Goal: Task Accomplishment & Management: Use online tool/utility

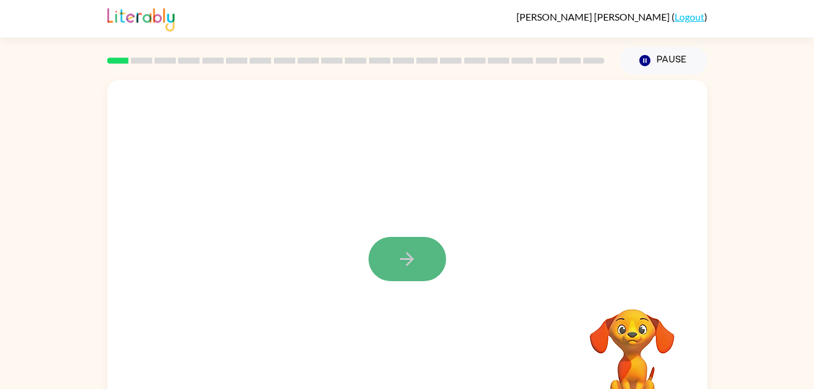
click at [422, 249] on button "button" at bounding box center [407, 259] width 78 height 44
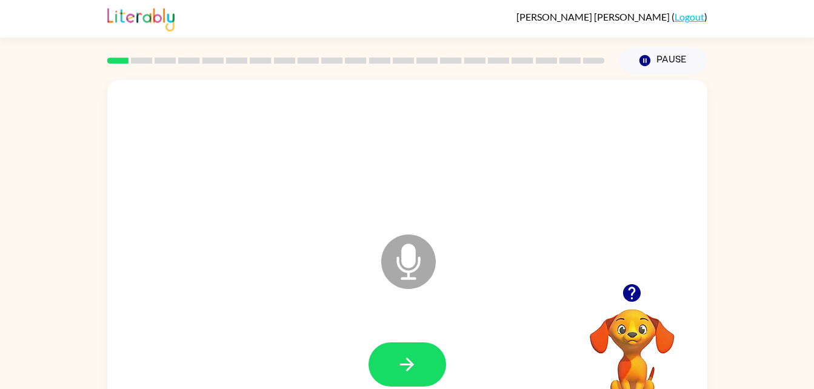
click at [422, 249] on icon at bounding box center [408, 262] width 55 height 55
click at [395, 356] on button "button" at bounding box center [407, 364] width 78 height 44
click at [416, 252] on icon at bounding box center [408, 262] width 55 height 55
click at [628, 290] on icon "button" at bounding box center [631, 292] width 21 height 21
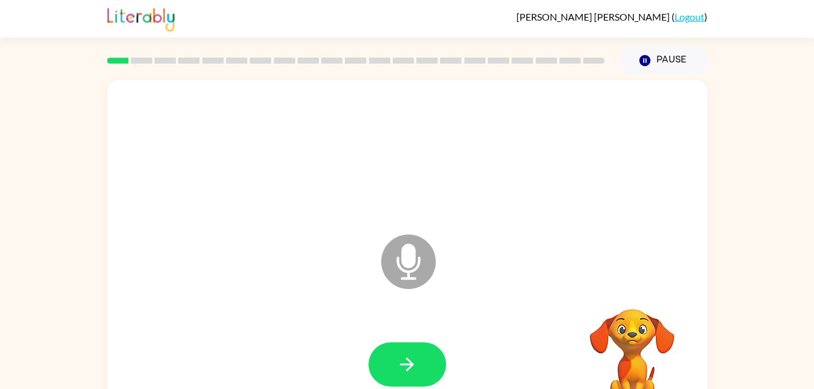
click at [528, 278] on icon "Microphone The Microphone is here when it is your turn to talk" at bounding box center [469, 276] width 182 height 91
click at [387, 351] on button "button" at bounding box center [407, 364] width 78 height 44
click at [625, 293] on icon "button" at bounding box center [632, 293] width 18 height 18
click at [409, 243] on icon at bounding box center [408, 262] width 55 height 55
click at [413, 379] on button "button" at bounding box center [407, 364] width 78 height 44
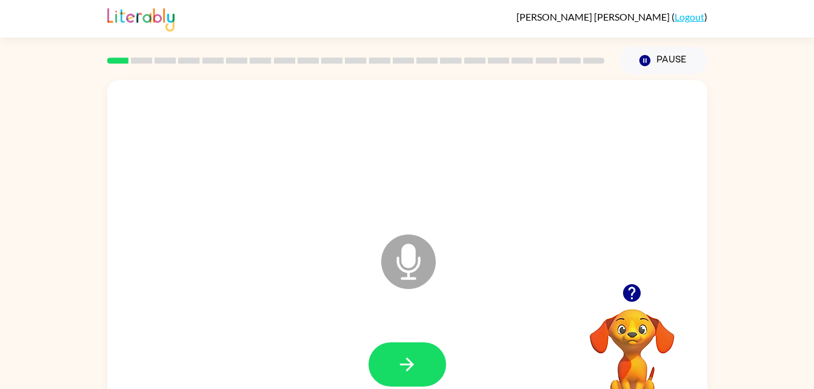
click at [415, 274] on icon at bounding box center [408, 262] width 55 height 55
click at [394, 376] on button "button" at bounding box center [407, 364] width 78 height 44
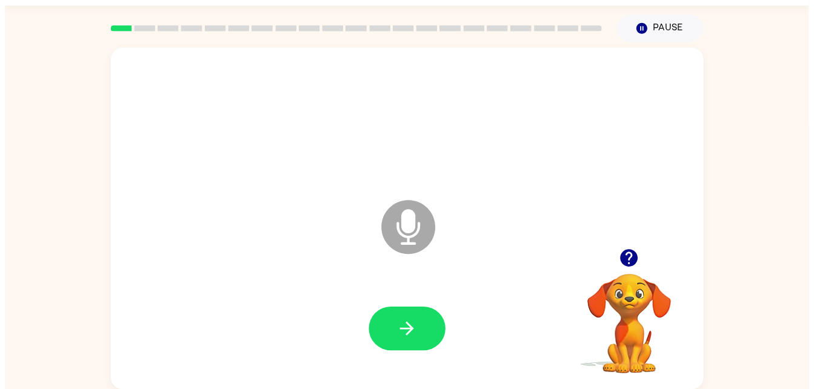
scroll to position [22, 0]
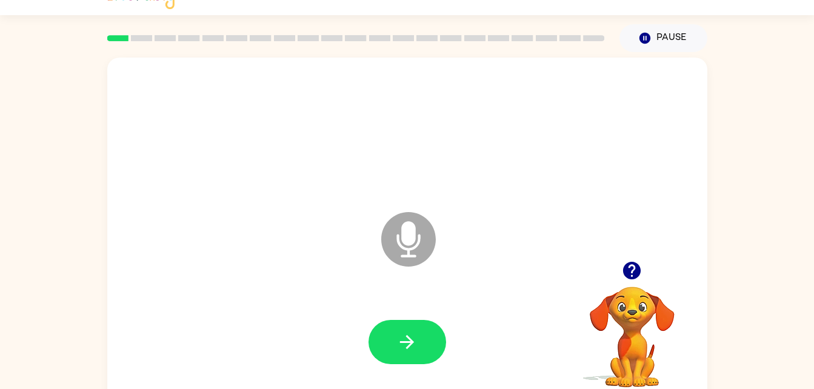
drag, startPoint x: 513, startPoint y: 67, endPoint x: 325, endPoint y: 114, distance: 193.0
click at [325, 114] on div "Microphone The Microphone is here when it is your turn to talk" at bounding box center [407, 231] width 600 height 346
click at [403, 247] on icon "Microphone The Microphone is here when it is your turn to talk" at bounding box center [469, 254] width 182 height 91
click at [403, 250] on icon at bounding box center [408, 239] width 55 height 55
click at [401, 336] on icon "button" at bounding box center [406, 341] width 21 height 21
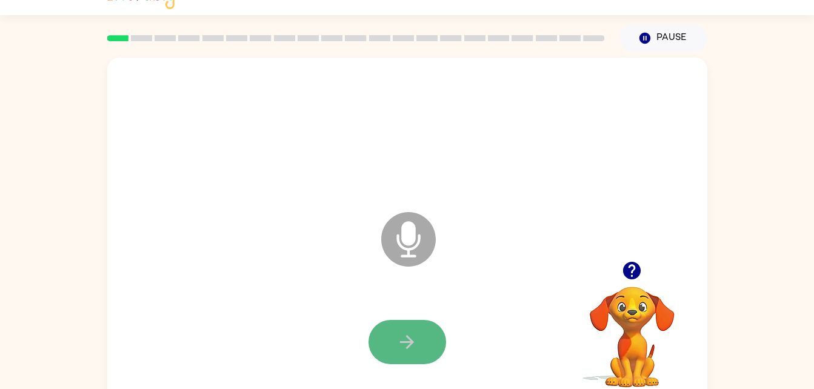
click at [413, 343] on icon "button" at bounding box center [406, 341] width 21 height 21
click at [431, 344] on button "button" at bounding box center [407, 342] width 78 height 44
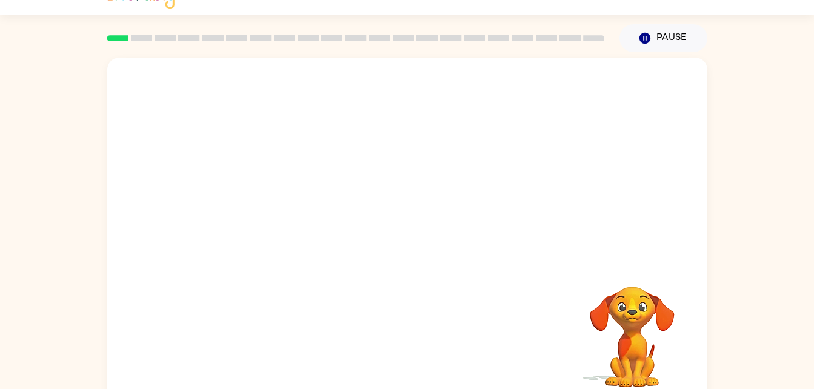
scroll to position [22, 0]
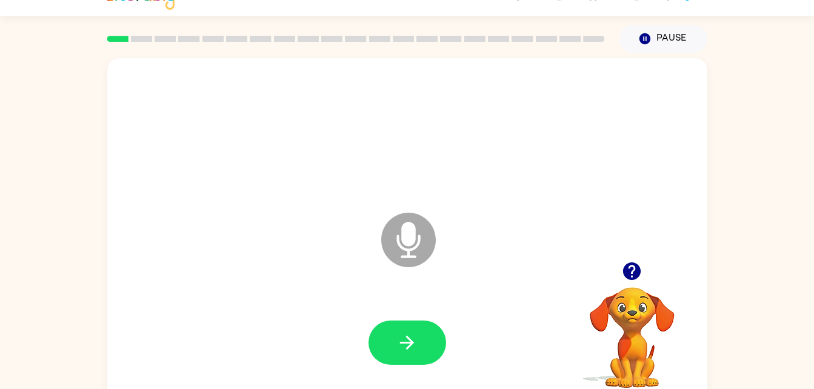
click at [671, 215] on div "Microphone The Microphone is here when it is your turn to talk" at bounding box center [407, 231] width 600 height 346
click at [398, 335] on icon "button" at bounding box center [406, 342] width 21 height 21
click at [413, 348] on icon "button" at bounding box center [406, 342] width 21 height 21
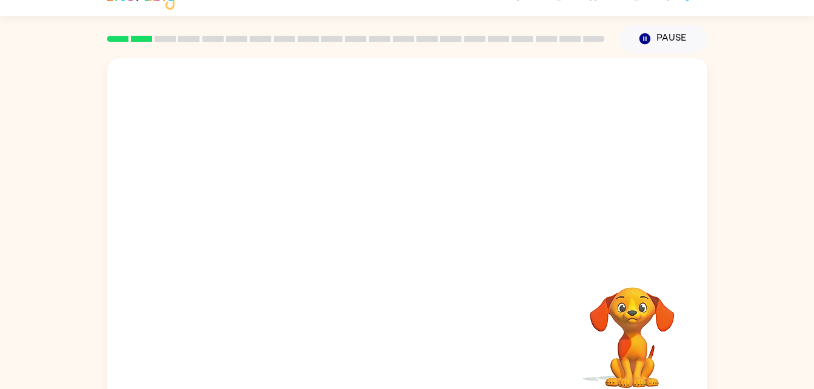
click at [634, 266] on div at bounding box center [407, 237] width 576 height 99
click at [608, 305] on video "Your browser must support playing .mp4 files to use Literably. Please try using…" at bounding box center [631, 328] width 121 height 121
click at [451, 239] on div at bounding box center [407, 231] width 600 height 346
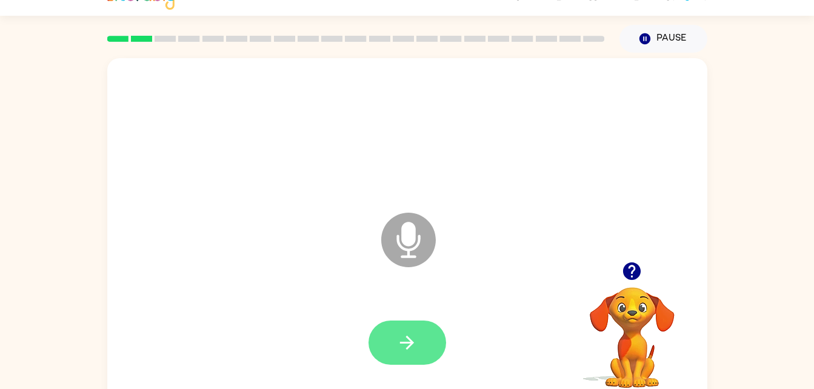
click at [404, 348] on icon "button" at bounding box center [406, 342] width 21 height 21
click at [421, 244] on icon at bounding box center [408, 240] width 55 height 55
click at [420, 354] on button "button" at bounding box center [407, 343] width 78 height 44
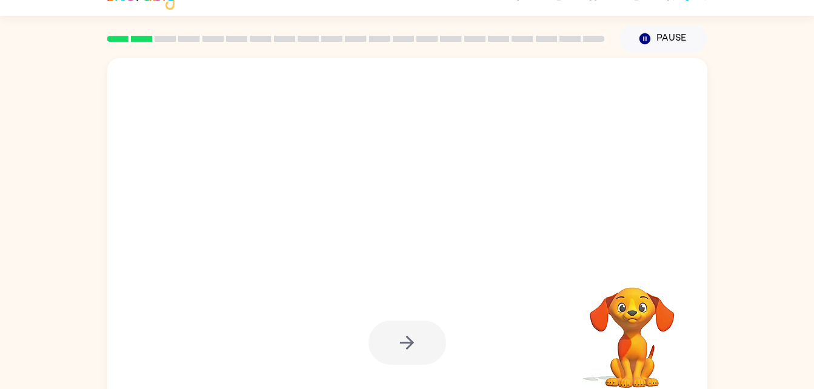
drag, startPoint x: 651, startPoint y: 182, endPoint x: 668, endPoint y: 290, distance: 109.7
click at [668, 290] on div "Your browser must support playing .mp4 files to use Literably. Please try using…" at bounding box center [407, 231] width 600 height 346
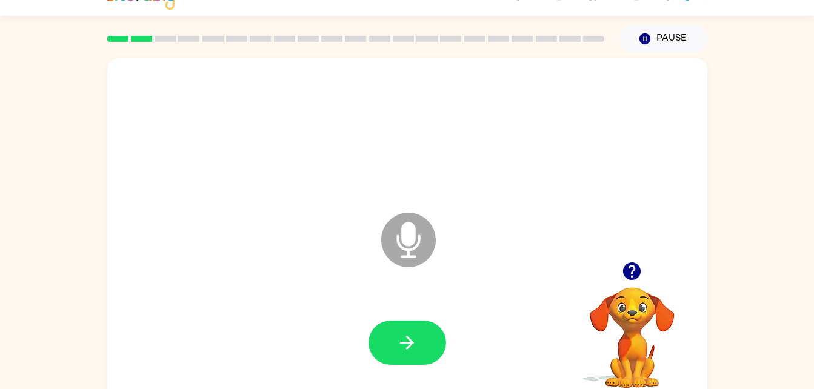
click at [404, 241] on icon "Microphone The Microphone is here when it is your turn to talk" at bounding box center [469, 255] width 182 height 91
click at [405, 243] on icon "Microphone The Microphone is here when it is your turn to talk" at bounding box center [469, 255] width 182 height 91
click at [412, 339] on icon "button" at bounding box center [406, 342] width 21 height 21
click at [408, 248] on icon at bounding box center [408, 240] width 55 height 55
click at [418, 327] on button "button" at bounding box center [407, 343] width 78 height 44
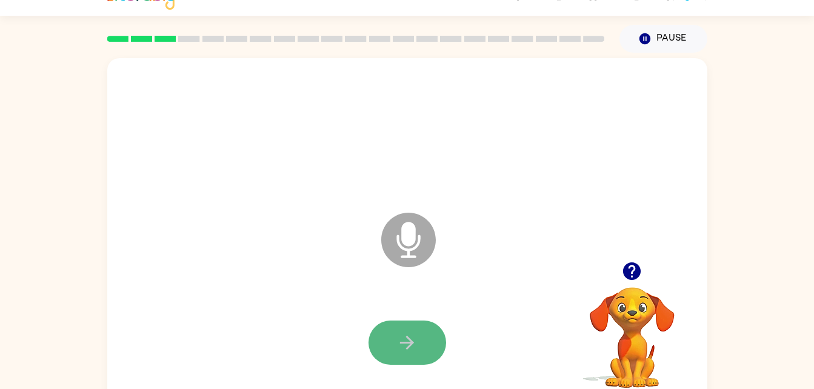
click at [407, 356] on button "button" at bounding box center [407, 343] width 78 height 44
click at [415, 334] on icon "button" at bounding box center [406, 342] width 21 height 21
click at [418, 324] on button "button" at bounding box center [407, 343] width 78 height 44
click at [420, 334] on button "button" at bounding box center [407, 343] width 78 height 44
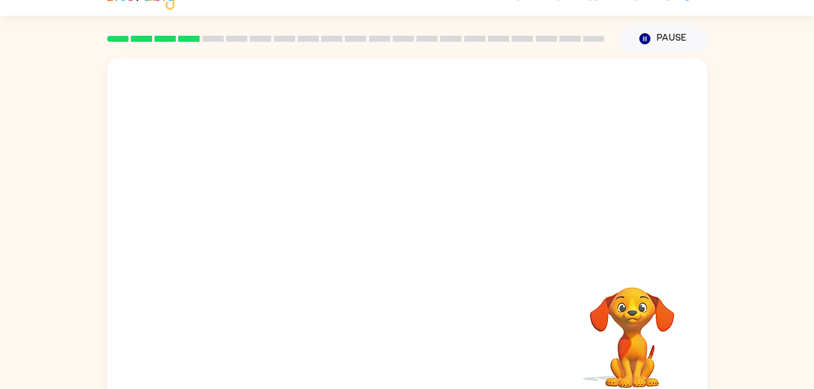
click at [660, 370] on video "Your browser must support playing .mp4 files to use Literably. Please try using…" at bounding box center [631, 328] width 121 height 121
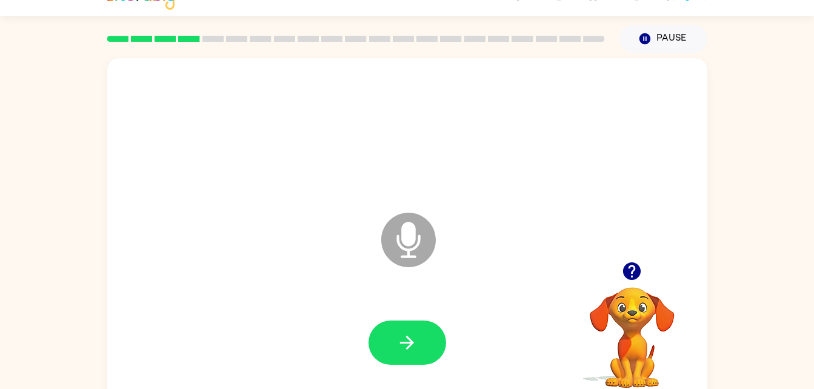
click at [657, 147] on div at bounding box center [407, 131] width 576 height 99
click at [633, 267] on icon "button" at bounding box center [631, 271] width 21 height 21
drag, startPoint x: 402, startPoint y: 238, endPoint x: 386, endPoint y: 368, distance: 131.3
click at [386, 368] on div "Microphone The Microphone is here when it is your turn to talk" at bounding box center [407, 231] width 600 height 346
click at [387, 365] on div at bounding box center [407, 342] width 576 height 99
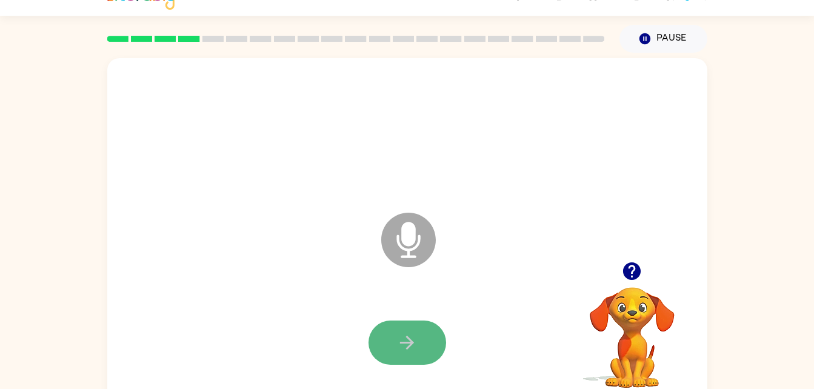
click at [392, 358] on button "button" at bounding box center [407, 343] width 78 height 44
drag, startPoint x: 347, startPoint y: 330, endPoint x: 347, endPoint y: 342, distance: 12.1
click at [347, 342] on div at bounding box center [407, 342] width 576 height 99
click at [412, 262] on icon "Microphone The Microphone is here when it is your turn to talk" at bounding box center [469, 255] width 182 height 91
click at [411, 340] on icon "button" at bounding box center [407, 343] width 14 height 14
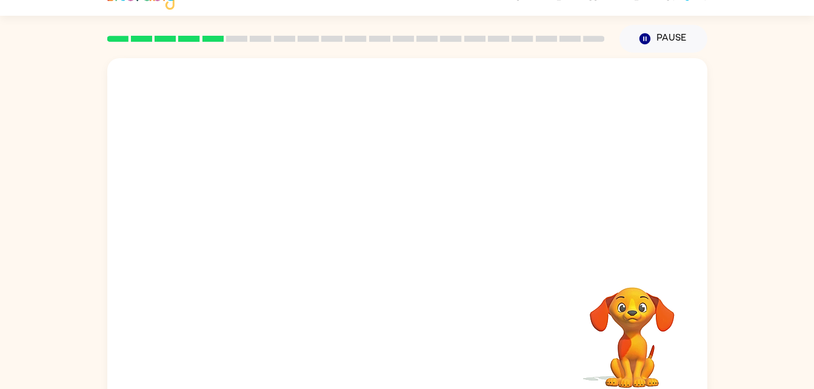
click at [411, 340] on div at bounding box center [407, 342] width 576 height 99
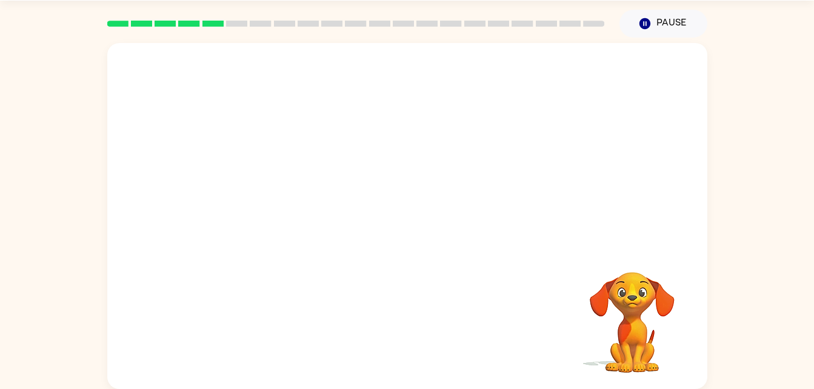
scroll to position [24, 0]
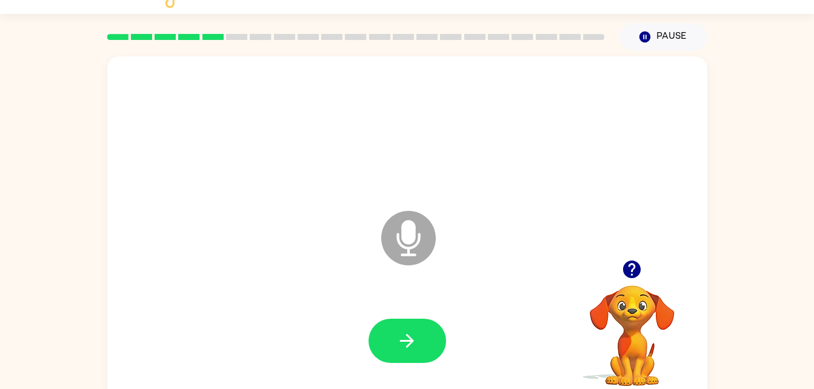
click at [403, 241] on icon "Microphone The Microphone is here when it is your turn to talk" at bounding box center [469, 253] width 182 height 91
click at [422, 337] on button "button" at bounding box center [407, 341] width 78 height 44
click at [418, 235] on icon at bounding box center [408, 238] width 55 height 55
click at [421, 320] on button "button" at bounding box center [407, 341] width 78 height 44
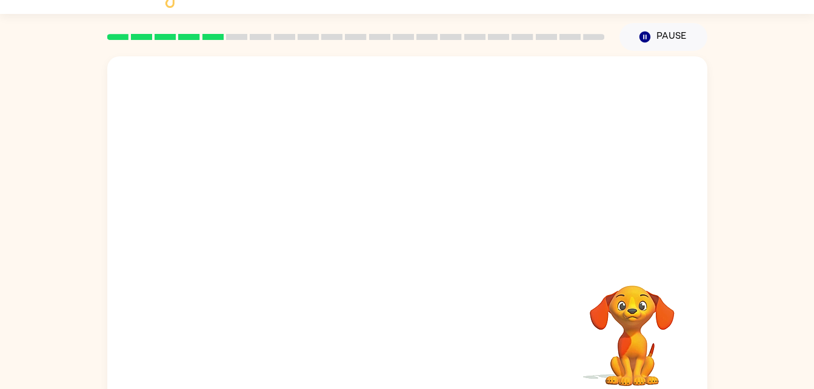
click at [421, 320] on div "Your browser must support playing .mp4 files to use Literably. Please try using…" at bounding box center [407, 229] width 600 height 346
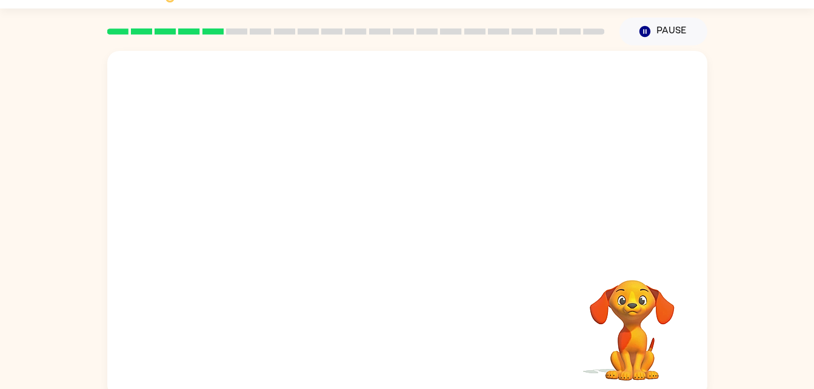
scroll to position [37, 0]
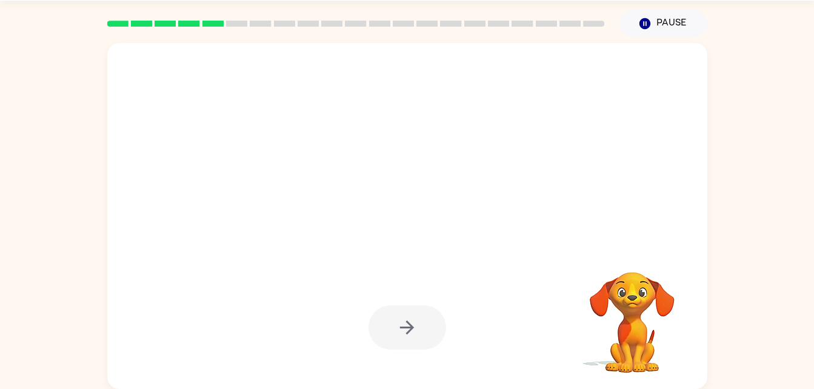
drag, startPoint x: 699, startPoint y: 96, endPoint x: 772, endPoint y: 115, distance: 75.7
click at [772, 115] on div "Your browser must support playing .mp4 files to use Literably. Please try using…" at bounding box center [407, 213] width 814 height 351
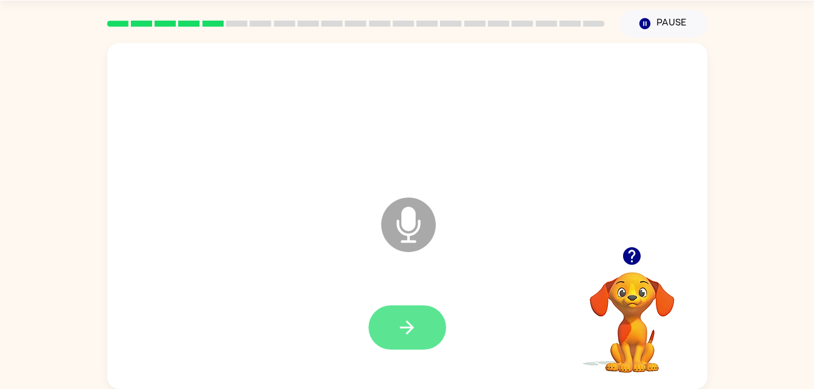
drag, startPoint x: 416, startPoint y: 219, endPoint x: 413, endPoint y: 332, distance: 112.7
click at [413, 332] on div "Microphone The Microphone is here when it is your turn to talk" at bounding box center [407, 216] width 600 height 346
click at [413, 332] on icon "button" at bounding box center [406, 327] width 21 height 21
click at [396, 232] on icon at bounding box center [408, 225] width 55 height 55
click at [421, 339] on button "button" at bounding box center [407, 327] width 78 height 44
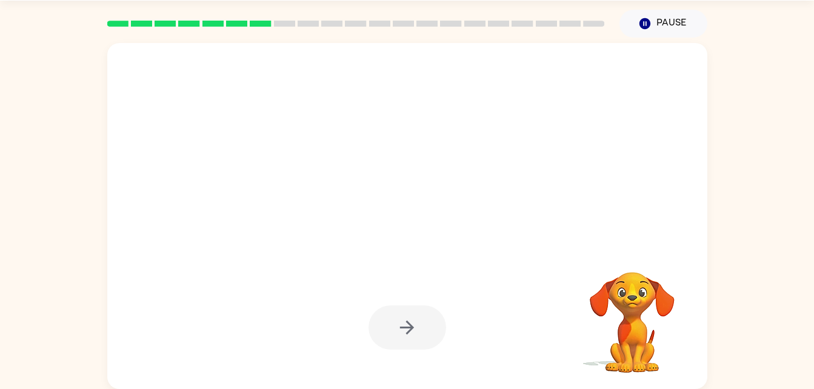
click at [421, 339] on div at bounding box center [407, 327] width 78 height 44
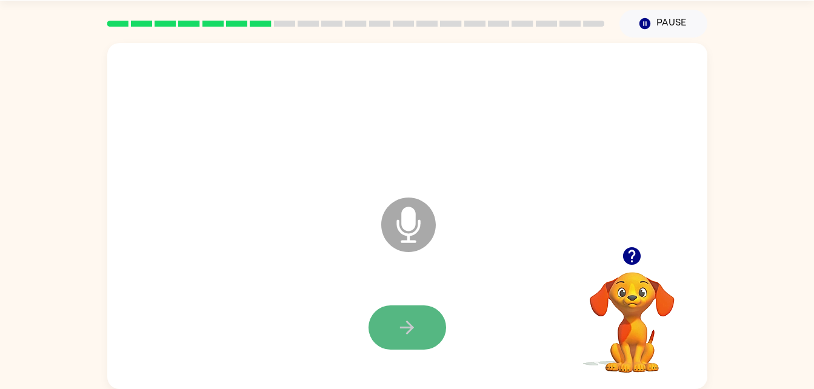
click at [413, 333] on icon "button" at bounding box center [406, 327] width 21 height 21
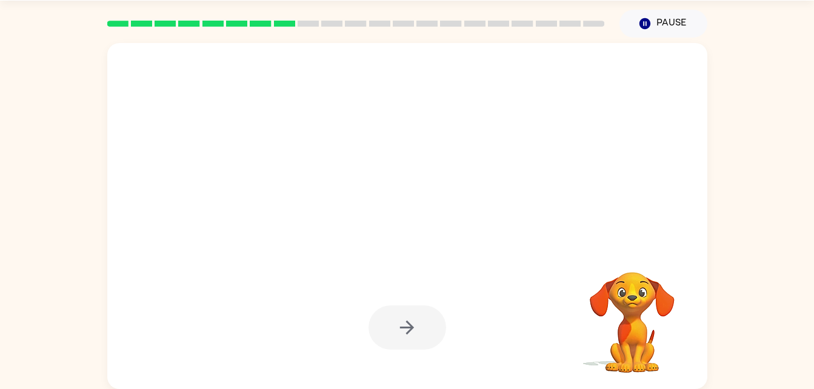
click at [405, 219] on div at bounding box center [407, 216] width 600 height 346
drag, startPoint x: 514, startPoint y: 252, endPoint x: 774, endPoint y: 41, distance: 335.1
click at [774, 41] on div "Your browser must support playing .mp4 files to use Literably. Please try using…" at bounding box center [407, 213] width 814 height 351
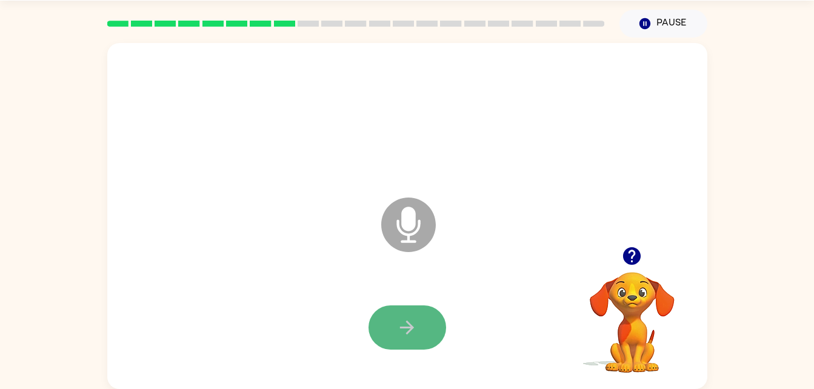
click at [421, 333] on button "button" at bounding box center [407, 327] width 78 height 44
drag, startPoint x: 424, startPoint y: 231, endPoint x: 427, endPoint y: 301, distance: 69.1
click at [427, 301] on div "Microphone The Microphone is here when it is your turn to talk" at bounding box center [407, 216] width 600 height 346
click at [425, 304] on div at bounding box center [407, 327] width 576 height 99
click at [424, 308] on button "button" at bounding box center [407, 327] width 78 height 44
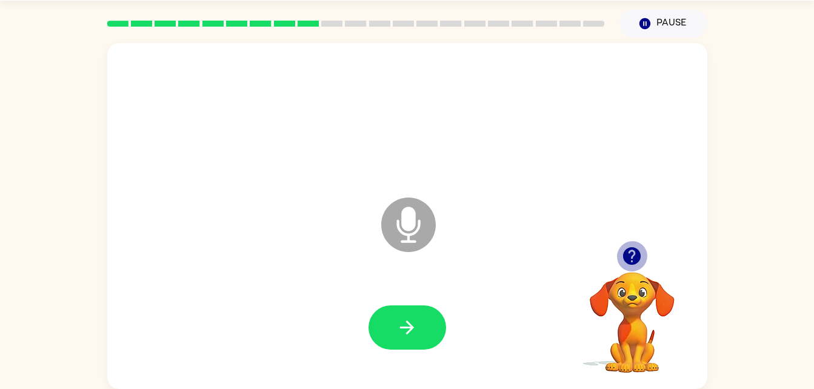
click at [627, 253] on icon "button" at bounding box center [632, 256] width 18 height 18
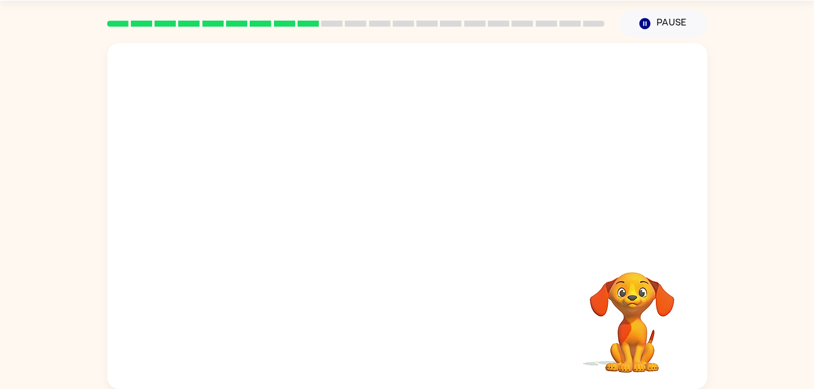
click at [416, 215] on div at bounding box center [407, 145] width 600 height 204
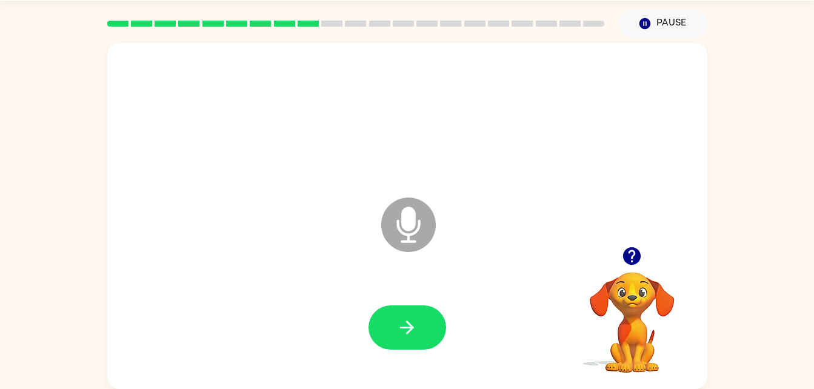
drag, startPoint x: 410, startPoint y: 205, endPoint x: 461, endPoint y: 299, distance: 106.8
click at [461, 299] on div "Microphone The Microphone is here when it is your turn to talk" at bounding box center [407, 216] width 600 height 346
click at [385, 323] on button "button" at bounding box center [407, 327] width 78 height 44
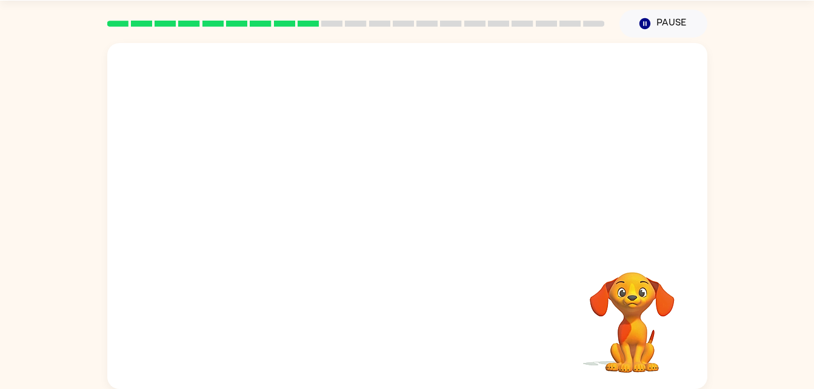
click at [496, 205] on div at bounding box center [407, 222] width 576 height 99
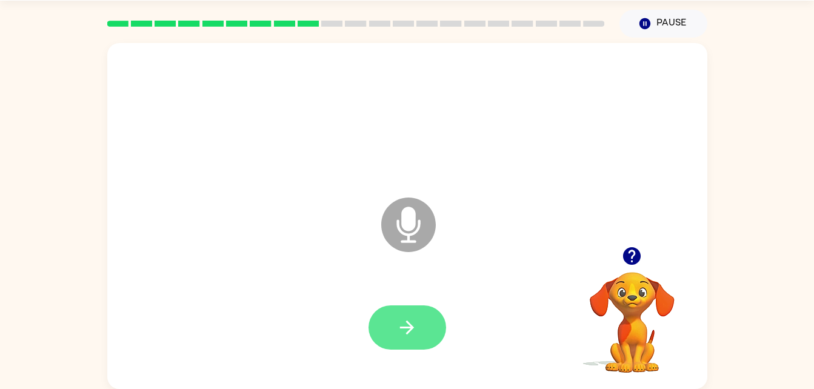
drag, startPoint x: 399, startPoint y: 224, endPoint x: 421, endPoint y: 334, distance: 112.4
click at [421, 334] on div "Microphone The Microphone is here when it is your turn to talk" at bounding box center [407, 216] width 600 height 346
click at [421, 334] on button "button" at bounding box center [407, 327] width 78 height 44
drag, startPoint x: 421, startPoint y: 334, endPoint x: 542, endPoint y: 367, distance: 125.5
click at [508, 361] on div at bounding box center [407, 327] width 576 height 99
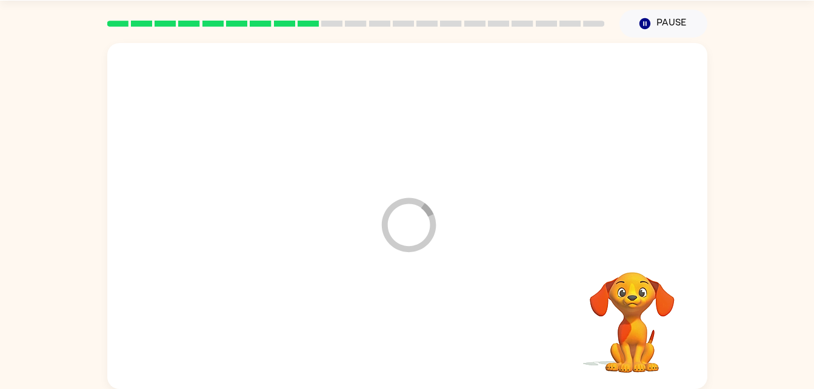
drag, startPoint x: 404, startPoint y: 215, endPoint x: 404, endPoint y: 341, distance: 125.4
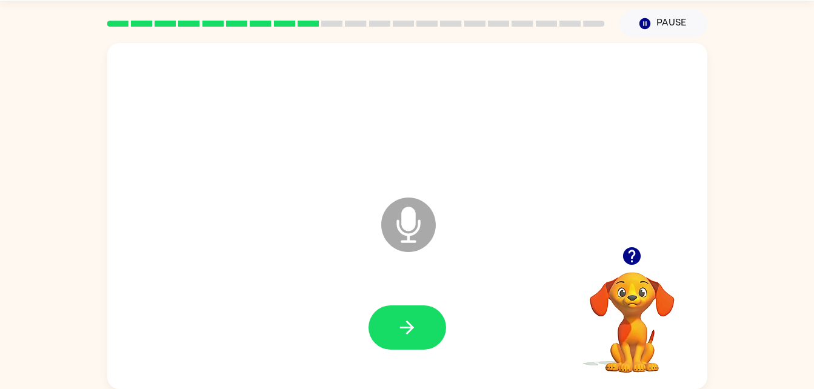
drag, startPoint x: 409, startPoint y: 227, endPoint x: 406, endPoint y: 298, distance: 71.0
click at [406, 298] on div "Microphone The Microphone is here when it is your turn to talk" at bounding box center [407, 216] width 600 height 346
click at [406, 298] on div at bounding box center [407, 327] width 576 height 99
click at [408, 305] on div at bounding box center [407, 327] width 576 height 99
click at [408, 305] on button "button" at bounding box center [407, 327] width 78 height 44
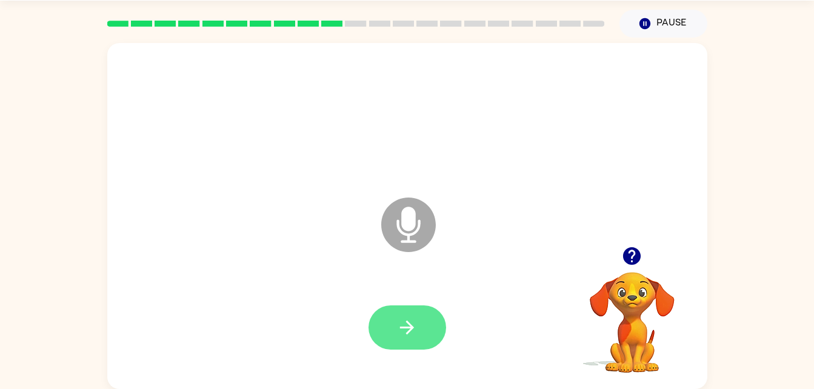
drag, startPoint x: 405, startPoint y: 219, endPoint x: 422, endPoint y: 314, distance: 96.6
click at [422, 314] on div "Microphone The Microphone is here when it is your turn to talk" at bounding box center [407, 216] width 600 height 346
click at [422, 314] on button "button" at bounding box center [407, 327] width 78 height 44
drag, startPoint x: 416, startPoint y: 227, endPoint x: 386, endPoint y: 337, distance: 113.8
click at [386, 337] on div "Microphone The Microphone is here when it is your turn to talk" at bounding box center [407, 216] width 600 height 346
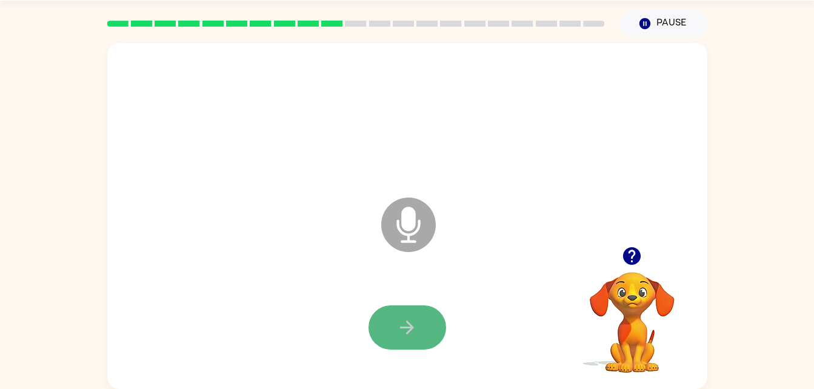
click at [386, 337] on button "button" at bounding box center [407, 327] width 78 height 44
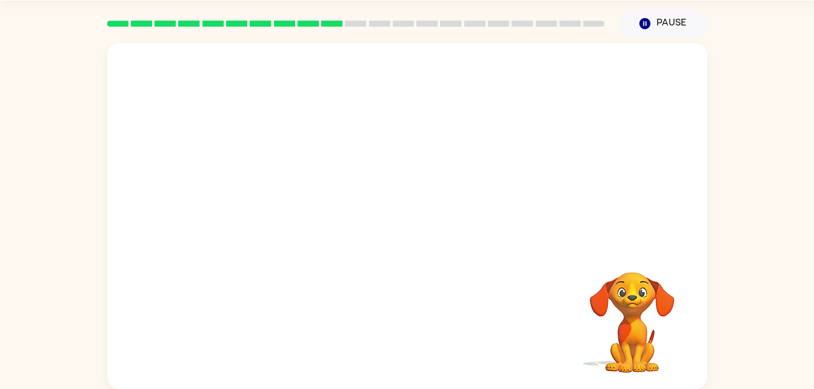
click at [386, 337] on div at bounding box center [407, 327] width 576 height 99
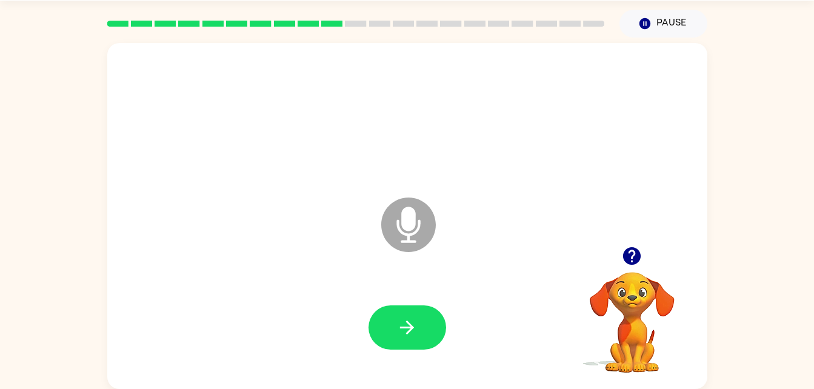
click at [419, 243] on icon at bounding box center [408, 225] width 55 height 55
click at [413, 231] on icon at bounding box center [408, 225] width 55 height 55
click at [419, 344] on button "button" at bounding box center [407, 327] width 78 height 44
click at [405, 225] on icon "Microphone The Microphone is here when it is your turn to talk" at bounding box center [469, 240] width 182 height 91
click at [404, 318] on icon "button" at bounding box center [406, 327] width 21 height 21
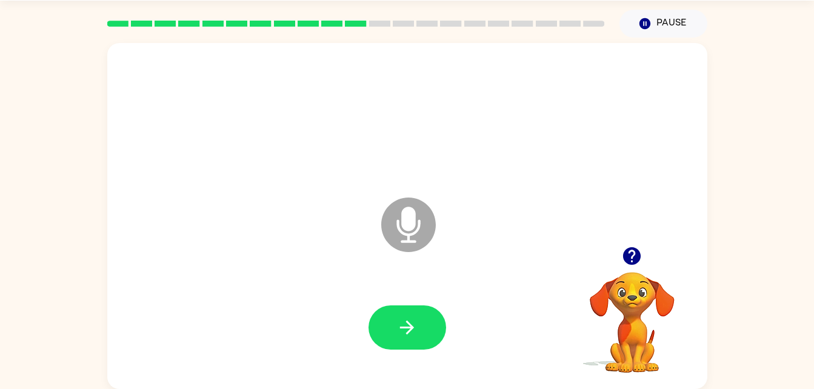
drag, startPoint x: 431, startPoint y: 236, endPoint x: 423, endPoint y: 235, distance: 8.0
click at [423, 235] on icon at bounding box center [408, 225] width 55 height 55
click at [422, 334] on button "button" at bounding box center [407, 327] width 78 height 44
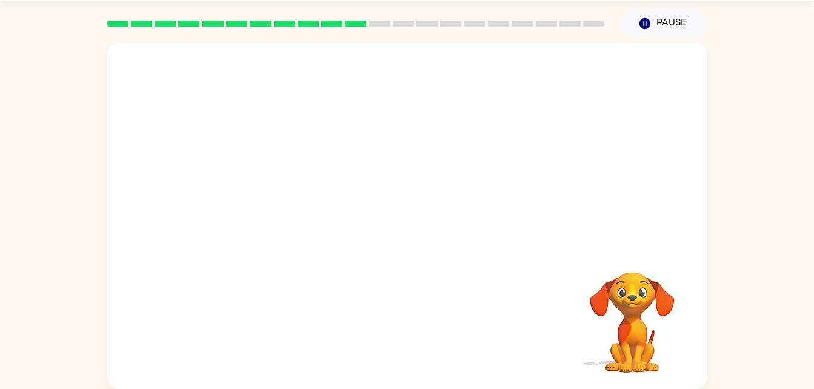
drag, startPoint x: 563, startPoint y: 264, endPoint x: 598, endPoint y: 262, distance: 35.2
click at [598, 262] on div "Your browser must support playing .mp4 files to use Literably. Please try using…" at bounding box center [407, 216] width 600 height 346
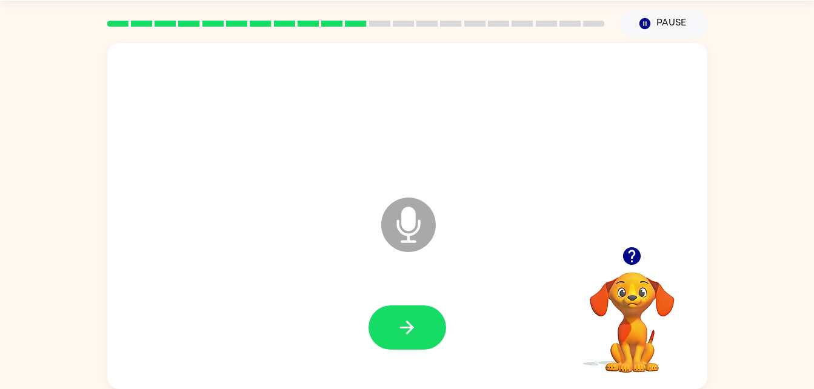
click at [396, 241] on icon at bounding box center [408, 225] width 55 height 55
click at [394, 350] on div at bounding box center [407, 327] width 576 height 99
drag, startPoint x: 394, startPoint y: 347, endPoint x: 390, endPoint y: 338, distance: 9.8
click at [390, 338] on button "button" at bounding box center [407, 327] width 78 height 44
click at [634, 255] on icon "button" at bounding box center [631, 255] width 21 height 21
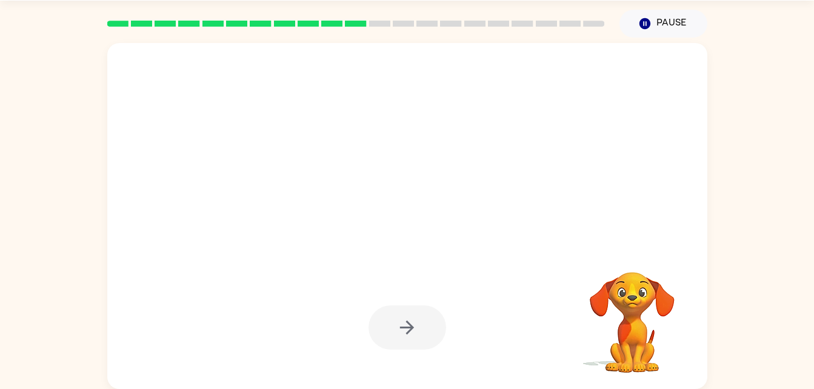
drag, startPoint x: 421, startPoint y: 325, endPoint x: 431, endPoint y: 326, distance: 11.0
click at [431, 326] on div at bounding box center [407, 327] width 78 height 44
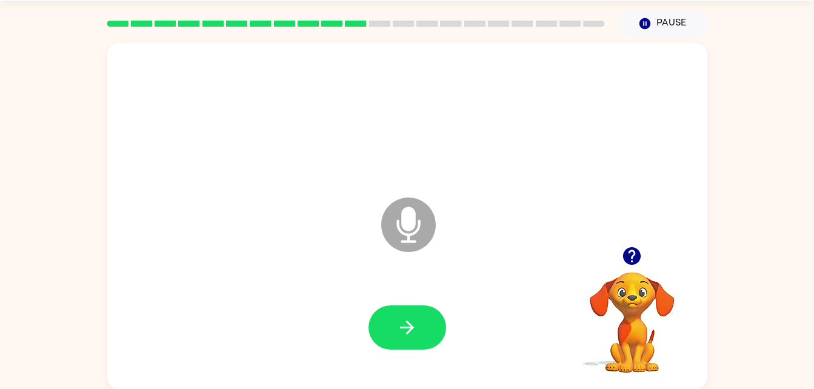
drag, startPoint x: 485, startPoint y: 326, endPoint x: 401, endPoint y: 294, distance: 89.4
click at [401, 294] on div at bounding box center [407, 327] width 576 height 99
drag, startPoint x: 415, startPoint y: 209, endPoint x: 433, endPoint y: 336, distance: 128.5
click at [433, 336] on div "Microphone The Microphone is here when it is your turn to talk" at bounding box center [407, 216] width 600 height 346
click at [430, 333] on button "button" at bounding box center [407, 327] width 78 height 44
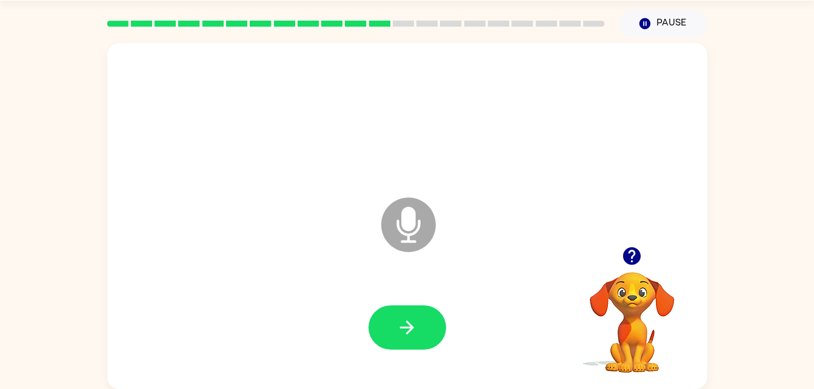
click at [407, 235] on icon "Microphone The Microphone is here when it is your turn to talk" at bounding box center [469, 240] width 182 height 91
click at [426, 316] on button "button" at bounding box center [407, 327] width 78 height 44
click at [409, 228] on icon "Microphone The Microphone is here when it is your turn to talk" at bounding box center [469, 240] width 182 height 91
click at [429, 307] on button "button" at bounding box center [407, 327] width 78 height 44
click at [414, 237] on icon at bounding box center [408, 225] width 55 height 55
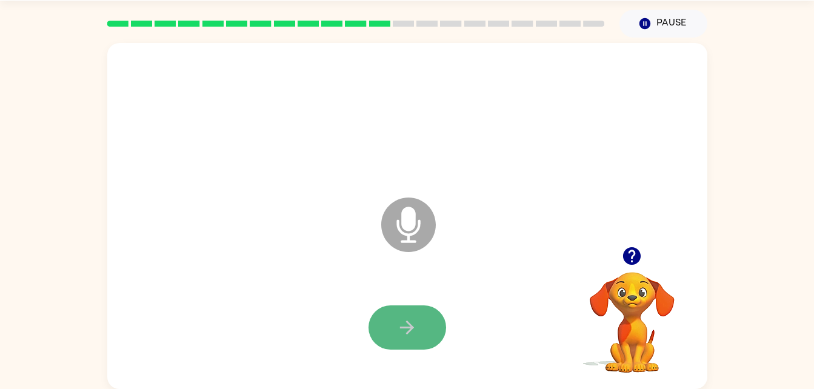
click at [416, 338] on button "button" at bounding box center [407, 327] width 78 height 44
click at [424, 336] on button "button" at bounding box center [407, 327] width 78 height 44
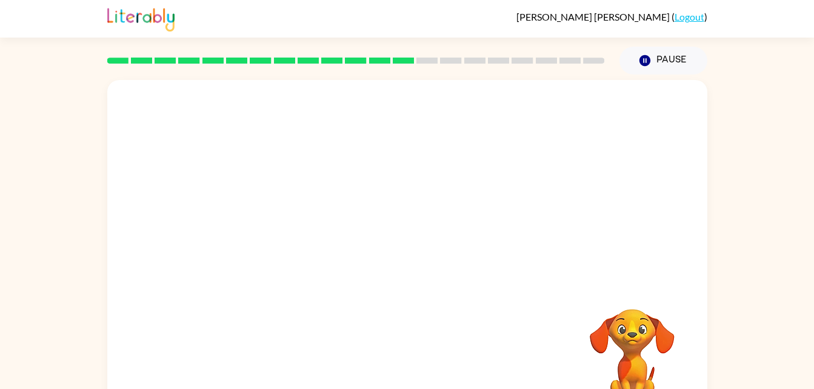
scroll to position [0, 0]
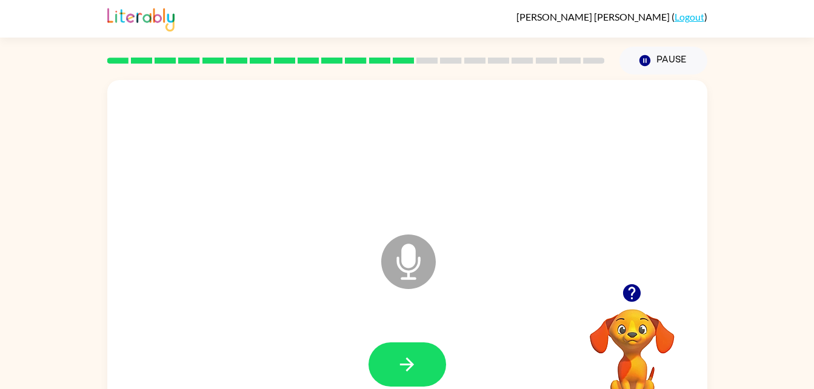
drag, startPoint x: 414, startPoint y: 256, endPoint x: 421, endPoint y: 339, distance: 82.6
click at [421, 339] on div "Microphone The Microphone is here when it is your turn to talk" at bounding box center [407, 253] width 600 height 346
click at [421, 344] on button "button" at bounding box center [407, 364] width 78 height 44
drag, startPoint x: 404, startPoint y: 252, endPoint x: 404, endPoint y: 376, distance: 123.6
click at [404, 376] on div "Microphone The Microphone is here when it is your turn to talk" at bounding box center [407, 253] width 600 height 346
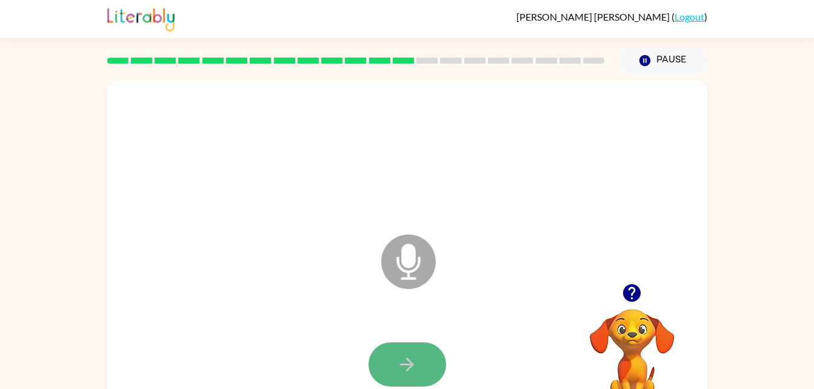
click at [404, 376] on button "button" at bounding box center [407, 364] width 78 height 44
click at [410, 263] on icon "Microphone The Microphone is here when it is your turn to talk" at bounding box center [469, 276] width 182 height 91
click at [410, 387] on div at bounding box center [407, 364] width 576 height 99
click at [408, 368] on icon "button" at bounding box center [407, 365] width 14 height 14
drag, startPoint x: 405, startPoint y: 253, endPoint x: 401, endPoint y: 358, distance: 104.3
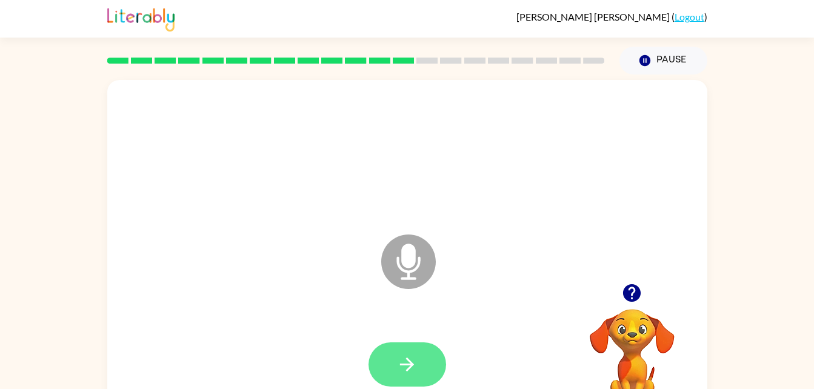
click at [401, 358] on div "Microphone The Microphone is here when it is your turn to talk" at bounding box center [407, 253] width 600 height 346
click at [402, 357] on icon "button" at bounding box center [406, 364] width 21 height 21
drag, startPoint x: 402, startPoint y: 357, endPoint x: 397, endPoint y: 324, distance: 33.7
click at [397, 338] on div at bounding box center [407, 364] width 576 height 99
drag, startPoint x: 410, startPoint y: 265, endPoint x: 400, endPoint y: 389, distance: 124.0
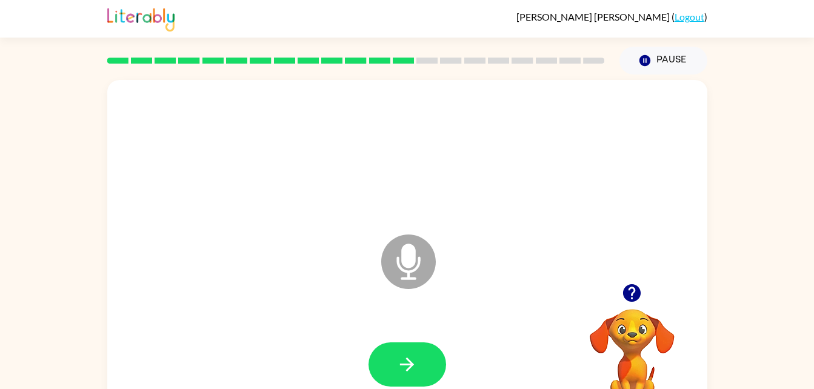
click at [400, 388] on html "[PERSON_NAME] ( Logout ) Pause Pause Microphone The Microphone is here when it …" at bounding box center [407, 213] width 814 height 426
click at [399, 360] on icon "button" at bounding box center [406, 364] width 21 height 21
drag, startPoint x: 407, startPoint y: 247, endPoint x: 408, endPoint y: 264, distance: 17.0
click at [408, 264] on icon "Microphone The Microphone is here when it is your turn to talk" at bounding box center [469, 276] width 182 height 91
click at [432, 371] on button "button" at bounding box center [407, 364] width 78 height 44
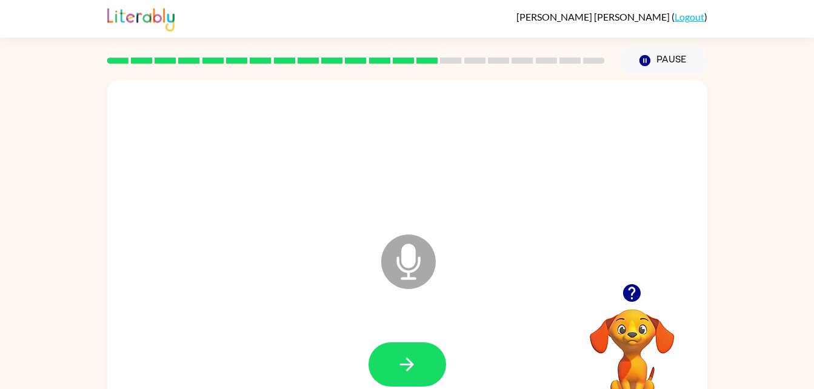
drag, startPoint x: 416, startPoint y: 252, endPoint x: 416, endPoint y: 260, distance: 7.9
click at [416, 255] on icon at bounding box center [408, 262] width 55 height 55
click at [396, 382] on button "button" at bounding box center [407, 364] width 78 height 44
click at [398, 258] on icon "Microphone The Microphone is here when it is your turn to talk" at bounding box center [469, 276] width 182 height 91
click at [405, 354] on icon "button" at bounding box center [406, 364] width 21 height 21
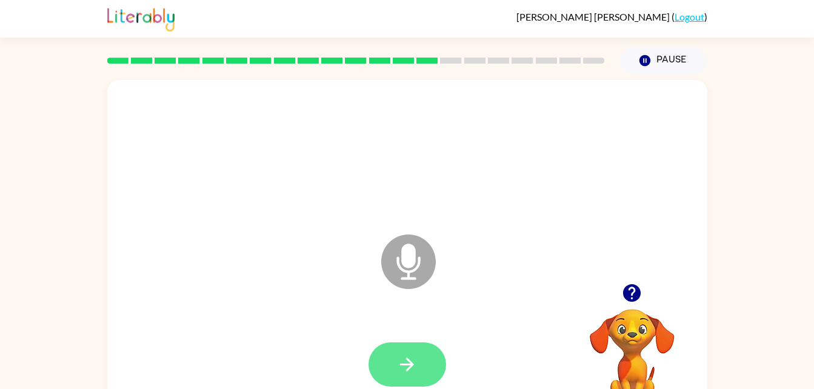
drag, startPoint x: 414, startPoint y: 233, endPoint x: 405, endPoint y: 367, distance: 134.8
click at [405, 367] on div "Microphone The Microphone is here when it is your turn to talk" at bounding box center [407, 253] width 600 height 346
click at [422, 354] on button "button" at bounding box center [407, 364] width 78 height 44
click at [410, 261] on icon "Microphone The Microphone is here when it is your turn to talk" at bounding box center [469, 276] width 182 height 91
click at [413, 362] on icon "button" at bounding box center [406, 364] width 21 height 21
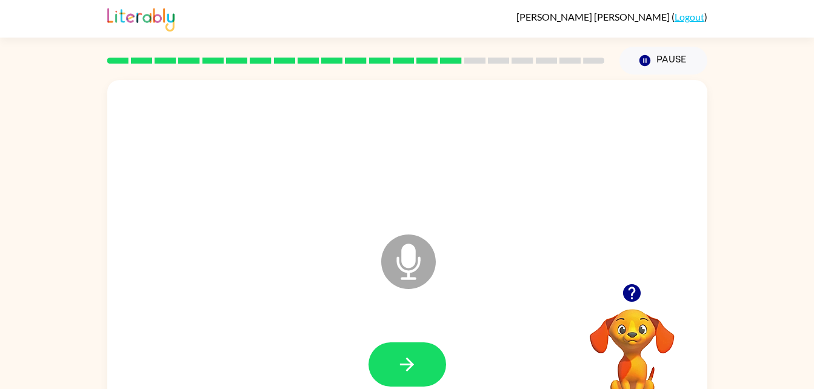
click at [406, 255] on icon "Microphone The Microphone is here when it is your turn to talk" at bounding box center [469, 276] width 182 height 91
click at [425, 371] on button "button" at bounding box center [407, 364] width 78 height 44
click at [412, 264] on icon "Microphone The Microphone is here when it is your turn to talk" at bounding box center [469, 276] width 182 height 91
drag, startPoint x: 414, startPoint y: 385, endPoint x: 414, endPoint y: 376, distance: 9.1
click at [414, 376] on button "button" at bounding box center [407, 364] width 78 height 44
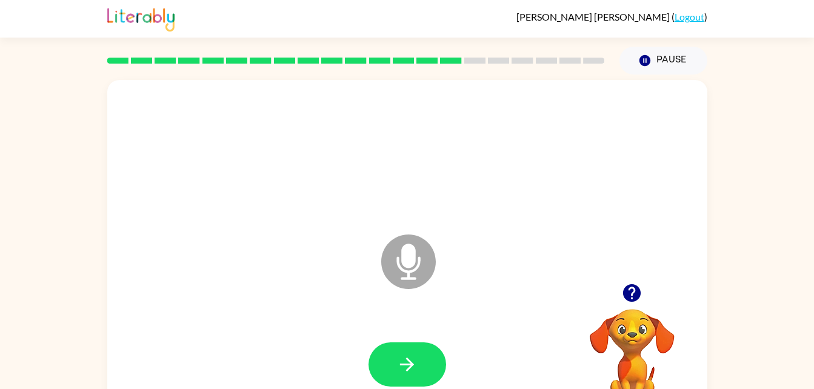
click at [410, 259] on icon "Microphone The Microphone is here when it is your turn to talk" at bounding box center [469, 276] width 182 height 91
click at [424, 367] on button "button" at bounding box center [407, 364] width 78 height 44
drag, startPoint x: 401, startPoint y: 265, endPoint x: 418, endPoint y: 337, distance: 74.2
click at [418, 337] on div "Microphone The Microphone is here when it is your turn to talk" at bounding box center [407, 253] width 600 height 346
click at [422, 349] on button "button" at bounding box center [407, 364] width 78 height 44
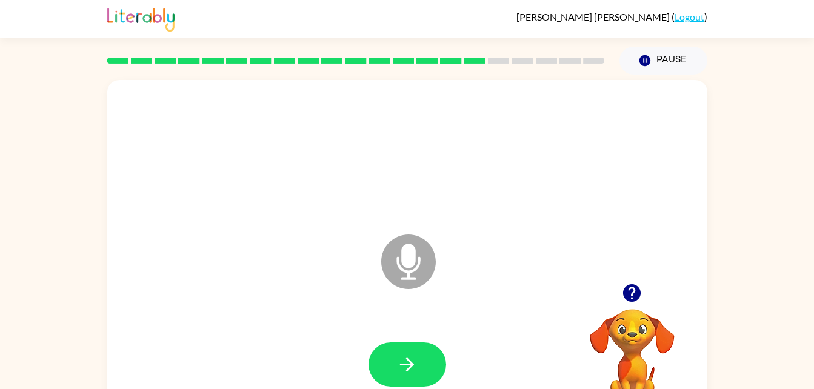
click at [404, 255] on icon "Microphone The Microphone is here when it is your turn to talk" at bounding box center [469, 276] width 182 height 91
click at [435, 370] on button "button" at bounding box center [407, 364] width 78 height 44
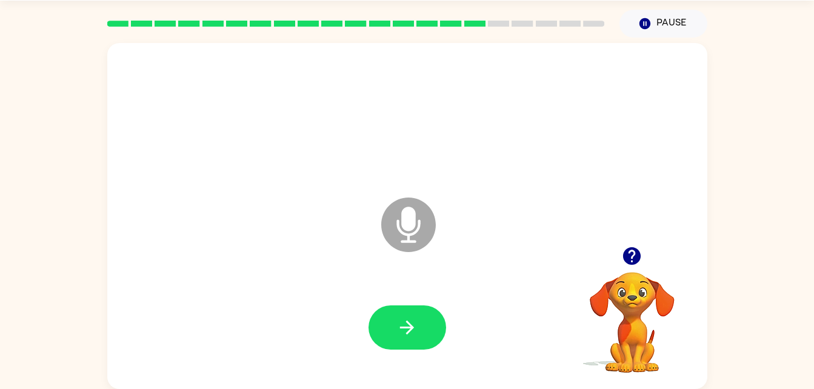
scroll to position [36, 0]
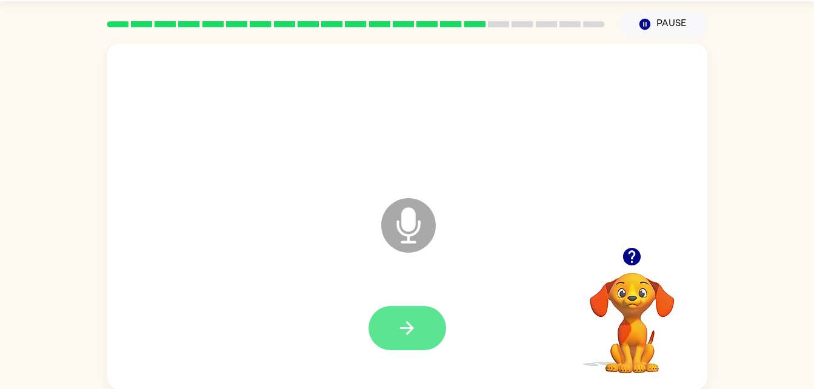
drag, startPoint x: 414, startPoint y: 220, endPoint x: 401, endPoint y: 318, distance: 98.4
click at [401, 318] on div "Microphone The Microphone is here when it is your turn to talk" at bounding box center [407, 217] width 600 height 346
click at [398, 321] on icon "button" at bounding box center [406, 328] width 21 height 21
click at [408, 220] on icon "Microphone The Microphone is here when it is your turn to talk" at bounding box center [469, 240] width 182 height 91
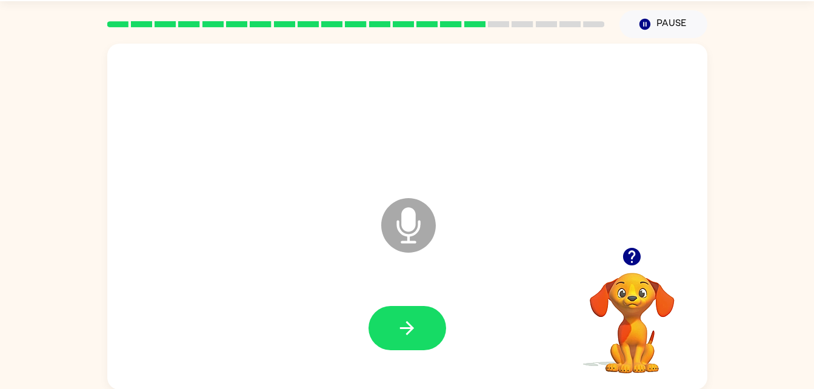
click at [434, 348] on div at bounding box center [407, 328] width 78 height 44
click at [433, 342] on button "button" at bounding box center [407, 328] width 78 height 44
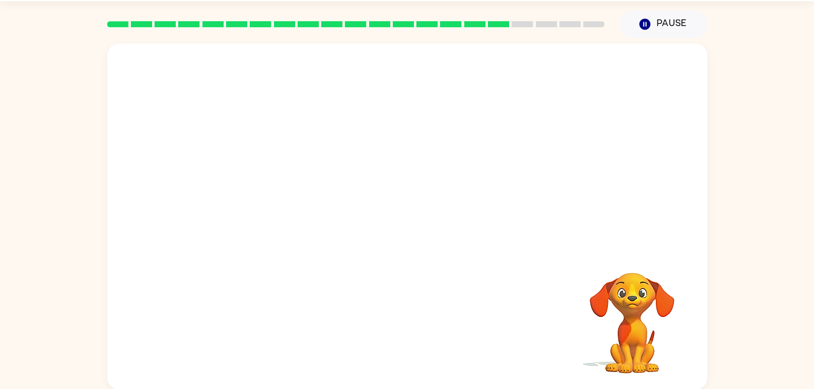
drag, startPoint x: 390, startPoint y: 190, endPoint x: 409, endPoint y: 287, distance: 98.3
click at [409, 287] on div at bounding box center [407, 217] width 600 height 346
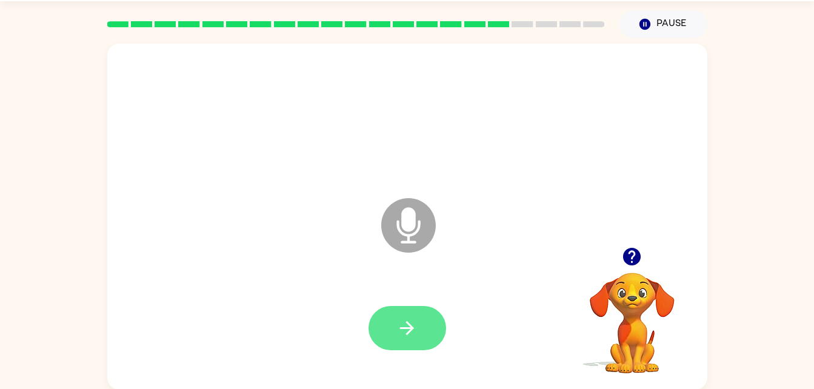
drag, startPoint x: 409, startPoint y: 287, endPoint x: 425, endPoint y: 307, distance: 25.5
click at [425, 307] on div at bounding box center [407, 328] width 576 height 99
click at [425, 307] on button "button" at bounding box center [407, 328] width 78 height 44
click at [398, 219] on icon at bounding box center [408, 225] width 55 height 55
click at [394, 338] on button "button" at bounding box center [407, 328] width 78 height 44
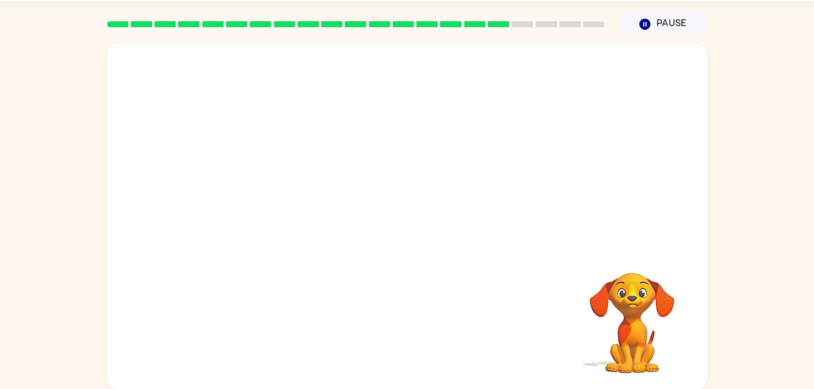
click at [806, 275] on div "Your browser must support playing .mp4 files to use Literably. Please try using…" at bounding box center [407, 213] width 814 height 351
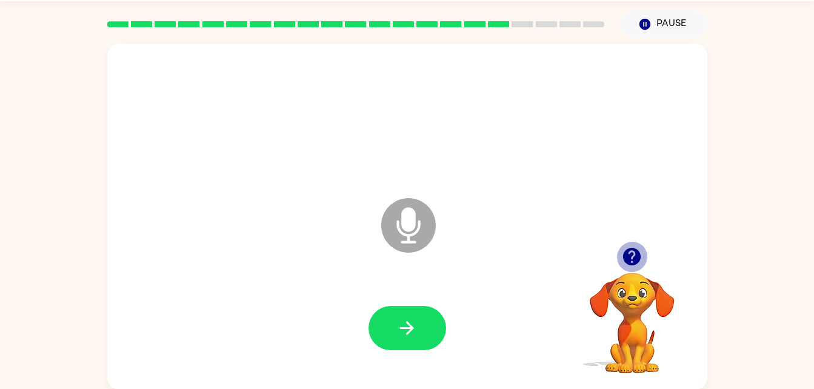
click at [622, 248] on icon "button" at bounding box center [631, 256] width 21 height 21
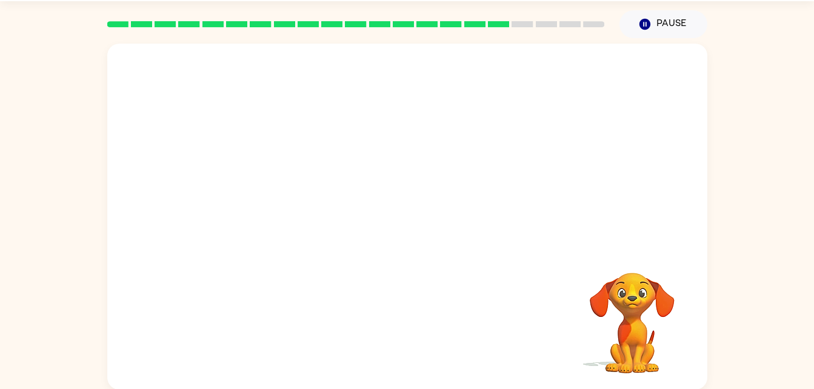
click at [627, 273] on video "Your browser must support playing .mp4 files to use Literably. Please try using…" at bounding box center [631, 314] width 121 height 121
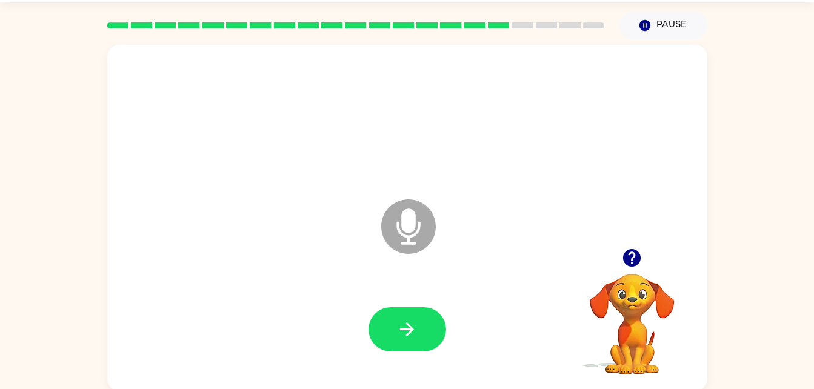
scroll to position [37, 0]
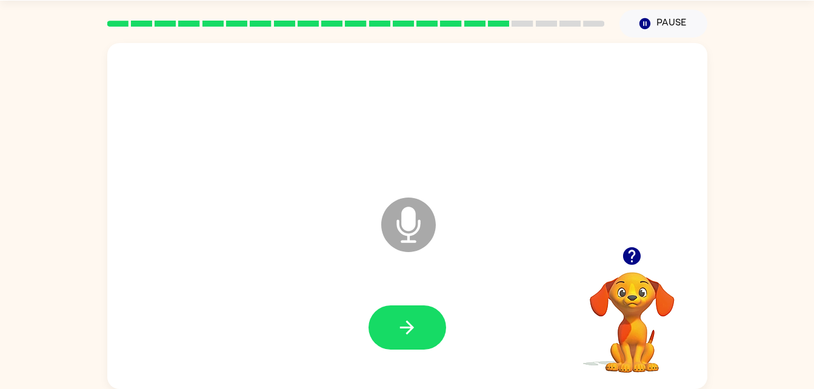
drag, startPoint x: 410, startPoint y: 223, endPoint x: 408, endPoint y: 232, distance: 9.3
click at [408, 232] on icon "Microphone The Microphone is here when it is your turn to talk" at bounding box center [469, 240] width 182 height 91
click at [416, 339] on button "button" at bounding box center [407, 327] width 78 height 44
drag, startPoint x: 405, startPoint y: 217, endPoint x: 436, endPoint y: 296, distance: 84.8
click at [436, 296] on div "Microphone The Microphone is here when it is your turn to talk" at bounding box center [407, 216] width 600 height 346
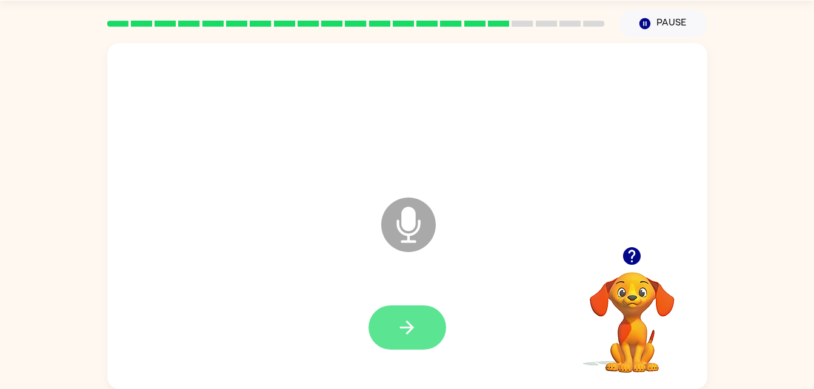
drag, startPoint x: 418, startPoint y: 350, endPoint x: 416, endPoint y: 341, distance: 9.4
click at [416, 341] on div at bounding box center [407, 327] width 576 height 99
click at [416, 341] on button "button" at bounding box center [407, 327] width 78 height 44
click at [630, 256] on icon "button" at bounding box center [632, 256] width 18 height 18
click at [634, 256] on icon "button" at bounding box center [632, 256] width 18 height 18
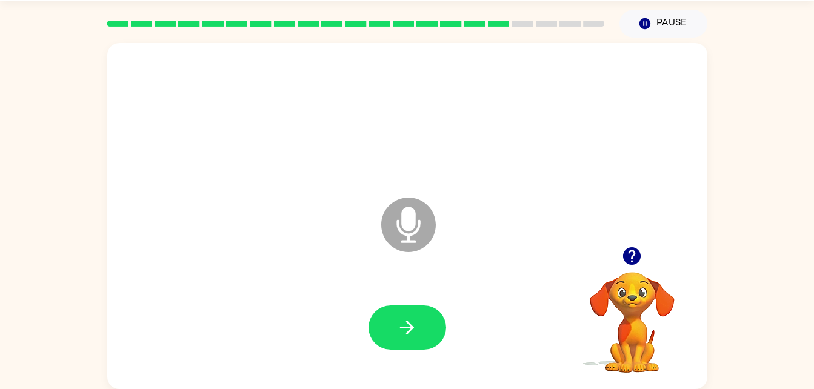
click at [407, 224] on icon "Microphone The Microphone is here when it is your turn to talk" at bounding box center [469, 240] width 182 height 91
click at [411, 304] on div at bounding box center [407, 327] width 576 height 99
drag, startPoint x: 411, startPoint y: 304, endPoint x: 421, endPoint y: 316, distance: 15.1
click at [421, 316] on button "button" at bounding box center [407, 327] width 78 height 44
click at [625, 250] on icon "button" at bounding box center [631, 255] width 21 height 21
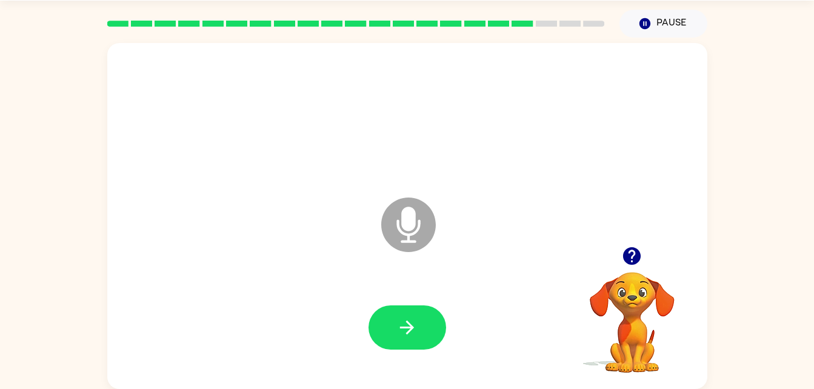
click at [410, 218] on icon "Microphone The Microphone is here when it is your turn to talk" at bounding box center [469, 240] width 182 height 91
click at [409, 334] on icon "button" at bounding box center [406, 327] width 21 height 21
click at [634, 260] on icon "button" at bounding box center [632, 256] width 18 height 18
click at [428, 236] on icon at bounding box center [408, 225] width 55 height 55
drag, startPoint x: 408, startPoint y: 222, endPoint x: 402, endPoint y: 250, distance: 28.5
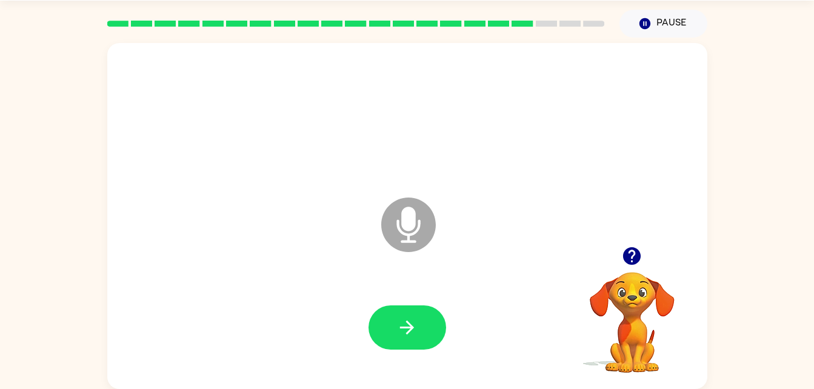
click at [402, 248] on icon "Microphone The Microphone is here when it is your turn to talk" at bounding box center [469, 240] width 182 height 91
click at [402, 342] on button "button" at bounding box center [407, 327] width 78 height 44
click at [634, 251] on icon "button" at bounding box center [631, 255] width 21 height 21
click at [628, 262] on video "Your browser must support playing .mp4 files to use Literably. Please try using…" at bounding box center [631, 313] width 121 height 121
drag, startPoint x: 404, startPoint y: 216, endPoint x: 410, endPoint y: 245, distance: 29.1
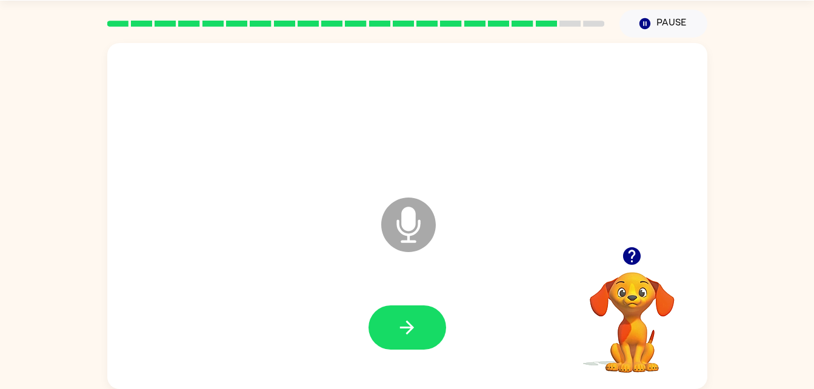
click at [410, 245] on icon "Microphone The Microphone is here when it is your turn to talk" at bounding box center [469, 240] width 182 height 91
click at [391, 326] on button "button" at bounding box center [407, 327] width 78 height 44
click at [403, 224] on icon "Microphone The Microphone is here when it is your turn to talk" at bounding box center [469, 240] width 182 height 91
click at [405, 321] on icon "button" at bounding box center [406, 327] width 21 height 21
drag, startPoint x: 411, startPoint y: 216, endPoint x: 410, endPoint y: 260, distance: 44.3
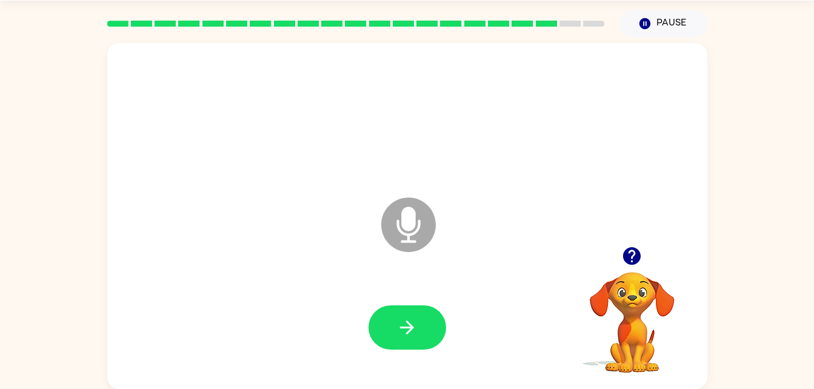
click at [410, 260] on icon "Microphone The Microphone is here when it is your turn to talk" at bounding box center [469, 240] width 182 height 91
click at [407, 310] on button "button" at bounding box center [407, 327] width 78 height 44
click at [406, 223] on icon "Microphone The Microphone is here when it is your turn to talk" at bounding box center [469, 240] width 182 height 91
click at [428, 329] on button "button" at bounding box center [407, 327] width 78 height 44
drag, startPoint x: 405, startPoint y: 216, endPoint x: 407, endPoint y: 222, distance: 6.9
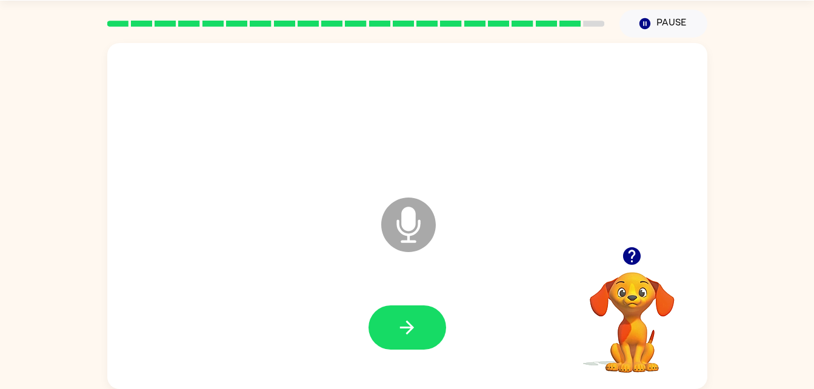
click at [407, 222] on icon "Microphone The Microphone is here when it is your turn to talk" at bounding box center [469, 240] width 182 height 91
click at [418, 315] on button "button" at bounding box center [407, 327] width 78 height 44
drag, startPoint x: 408, startPoint y: 218, endPoint x: 408, endPoint y: 322, distance: 103.6
click at [408, 322] on div "Microphone The Microphone is here when it is your turn to talk" at bounding box center [407, 216] width 600 height 346
click at [408, 322] on icon "button" at bounding box center [406, 327] width 21 height 21
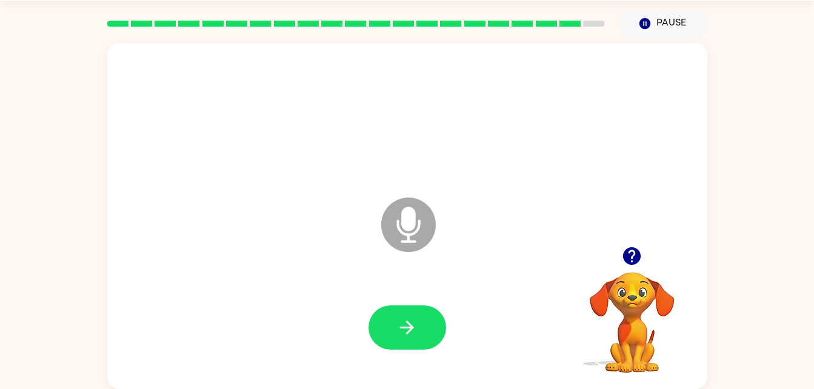
click at [406, 219] on icon "Microphone The Microphone is here when it is your turn to talk" at bounding box center [469, 240] width 182 height 91
click at [394, 359] on div at bounding box center [407, 327] width 576 height 99
click at [394, 357] on div at bounding box center [407, 327] width 576 height 99
click at [402, 326] on icon "button" at bounding box center [406, 327] width 21 height 21
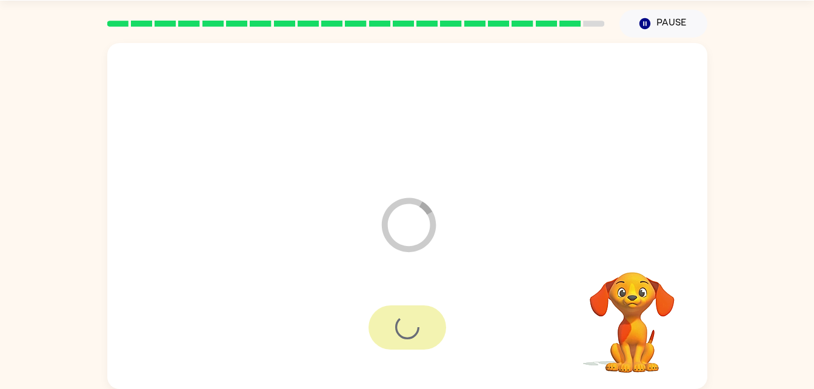
scroll to position [15, 0]
